Goal: Find specific page/section: Find specific page/section

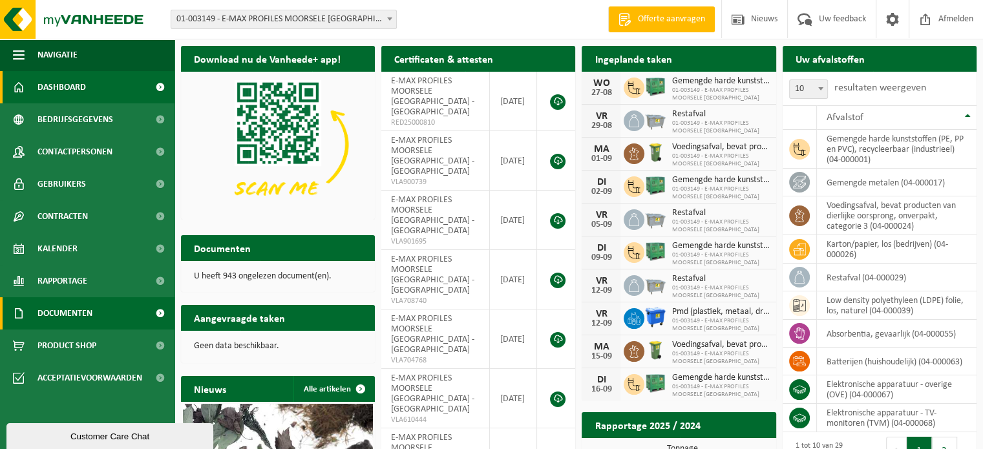
click at [59, 318] on span "Documenten" at bounding box center [64, 313] width 55 height 32
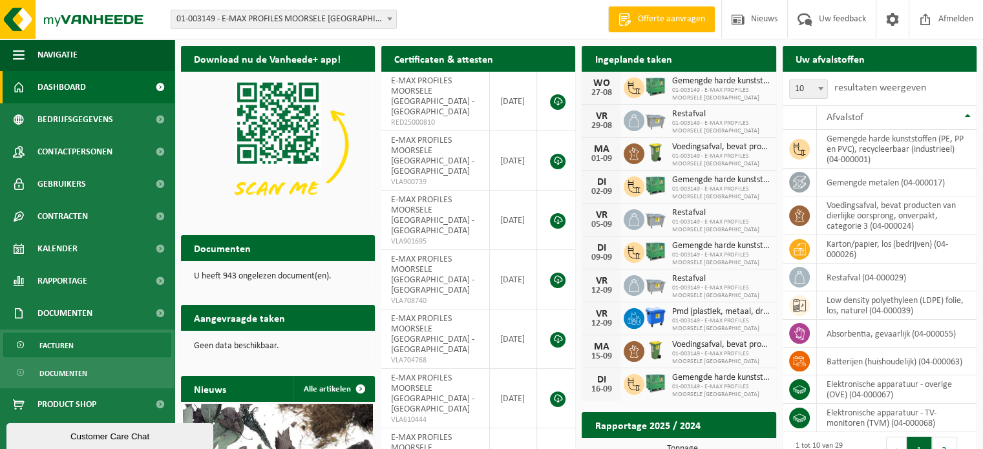
click at [54, 345] on span "Facturen" at bounding box center [56, 345] width 34 height 25
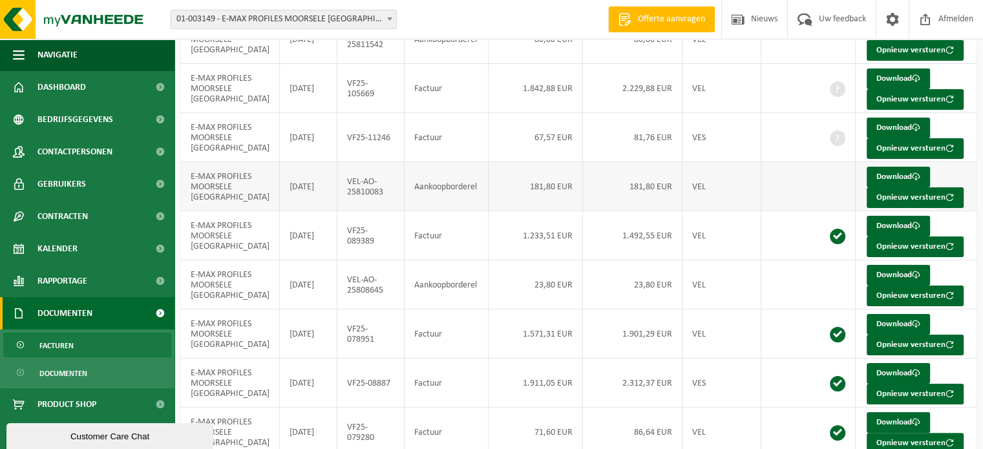
scroll to position [246, 0]
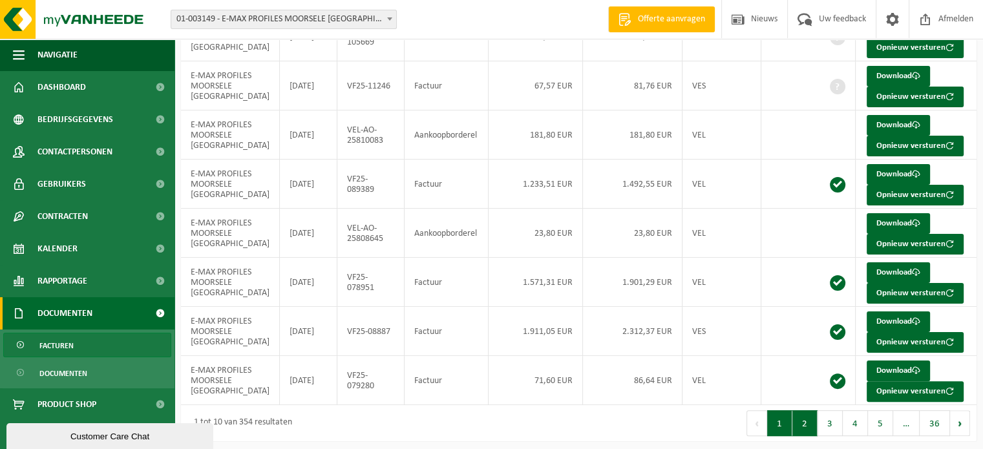
click at [806, 417] on button "2" at bounding box center [804, 423] width 25 height 26
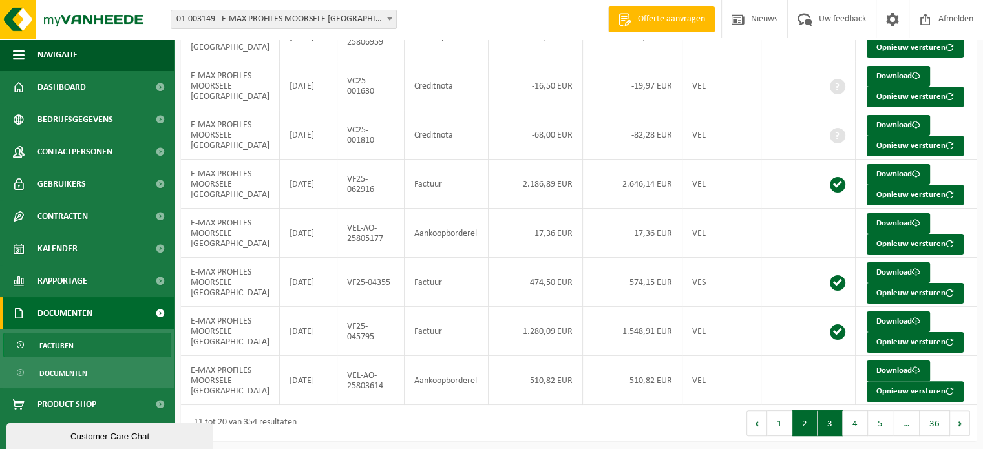
click at [827, 420] on button "3" at bounding box center [829, 423] width 25 height 26
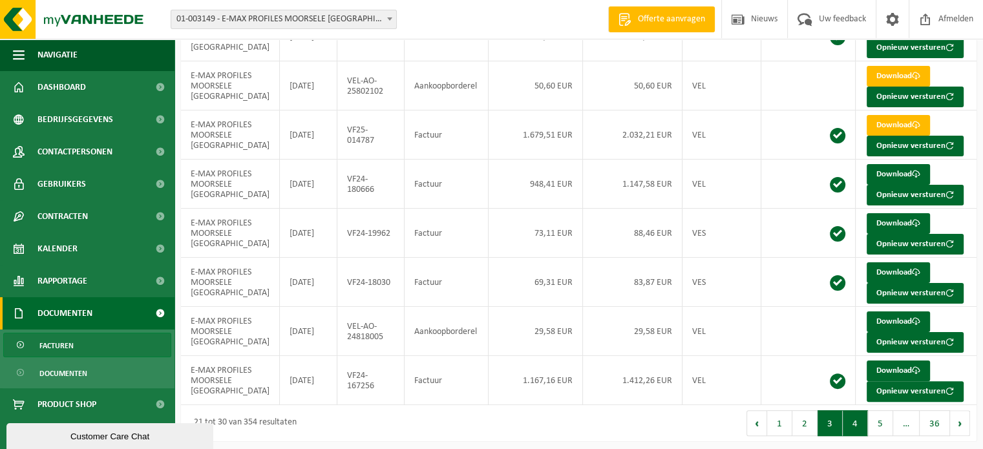
click at [855, 414] on button "4" at bounding box center [855, 423] width 25 height 26
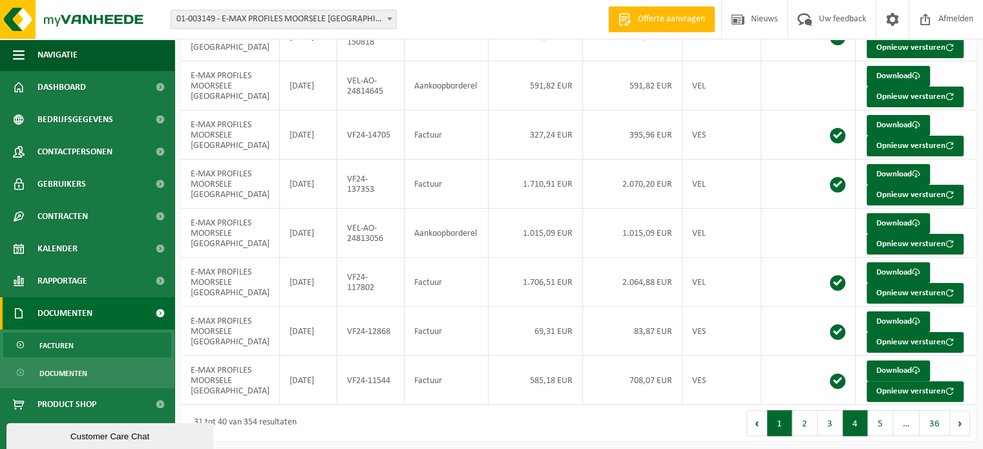
click at [778, 418] on button "1" at bounding box center [779, 423] width 25 height 26
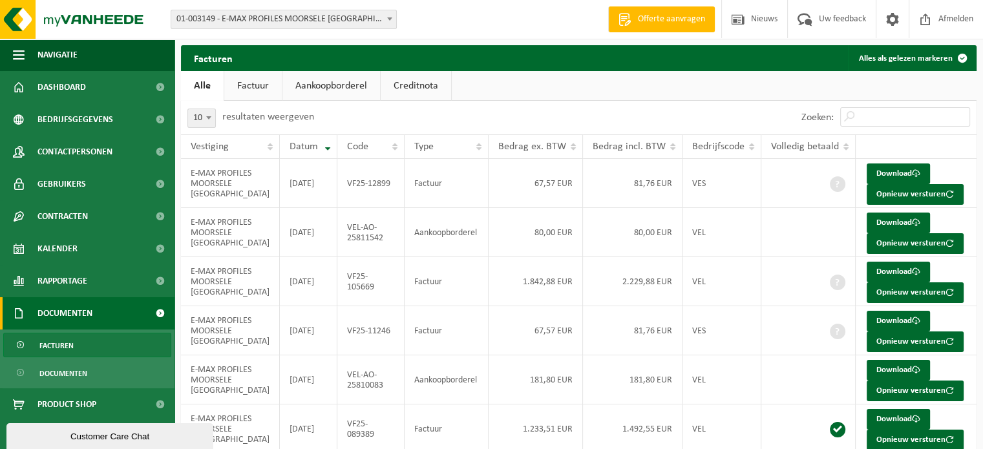
scroll to position [0, 0]
